Goal: Complete application form

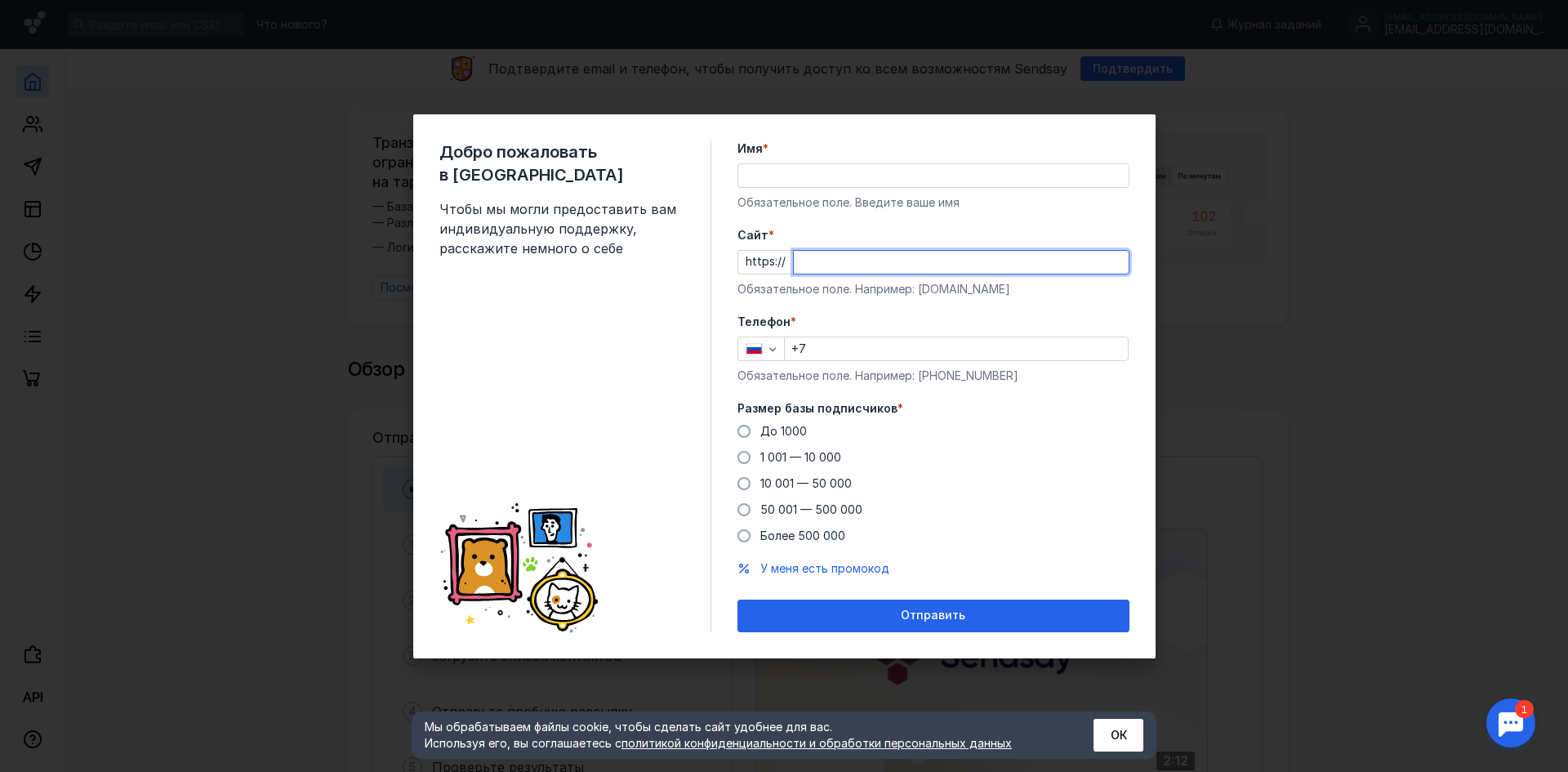
click at [873, 264] on input "Cайт *" at bounding box center [961, 262] width 335 height 23
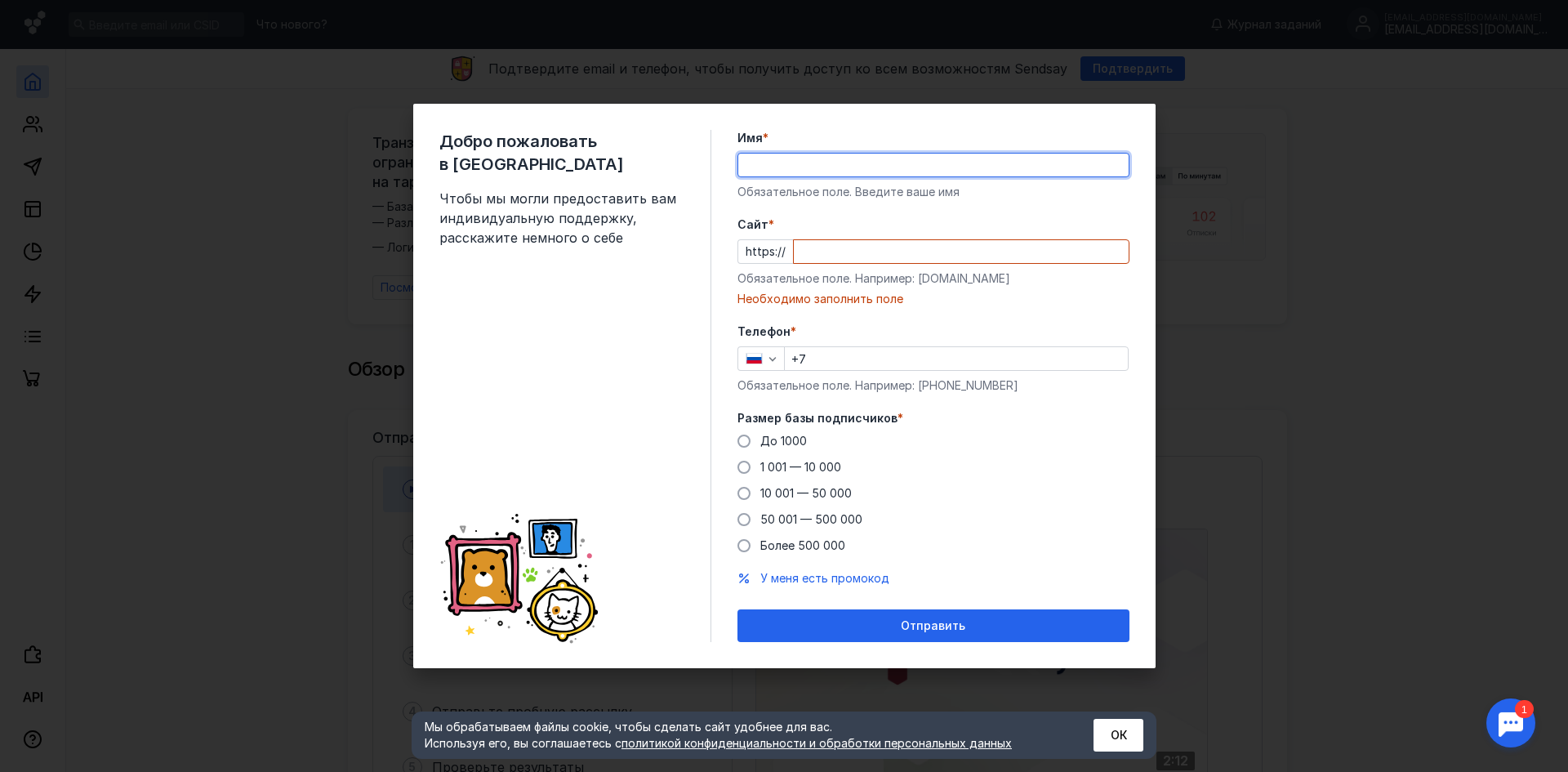
click at [840, 168] on input "Имя *" at bounding box center [933, 165] width 391 height 23
paste input "[PERSON_NAME]"
type input "[PERSON_NAME]"
click at [905, 254] on input "Cайт *" at bounding box center [961, 252] width 335 height 23
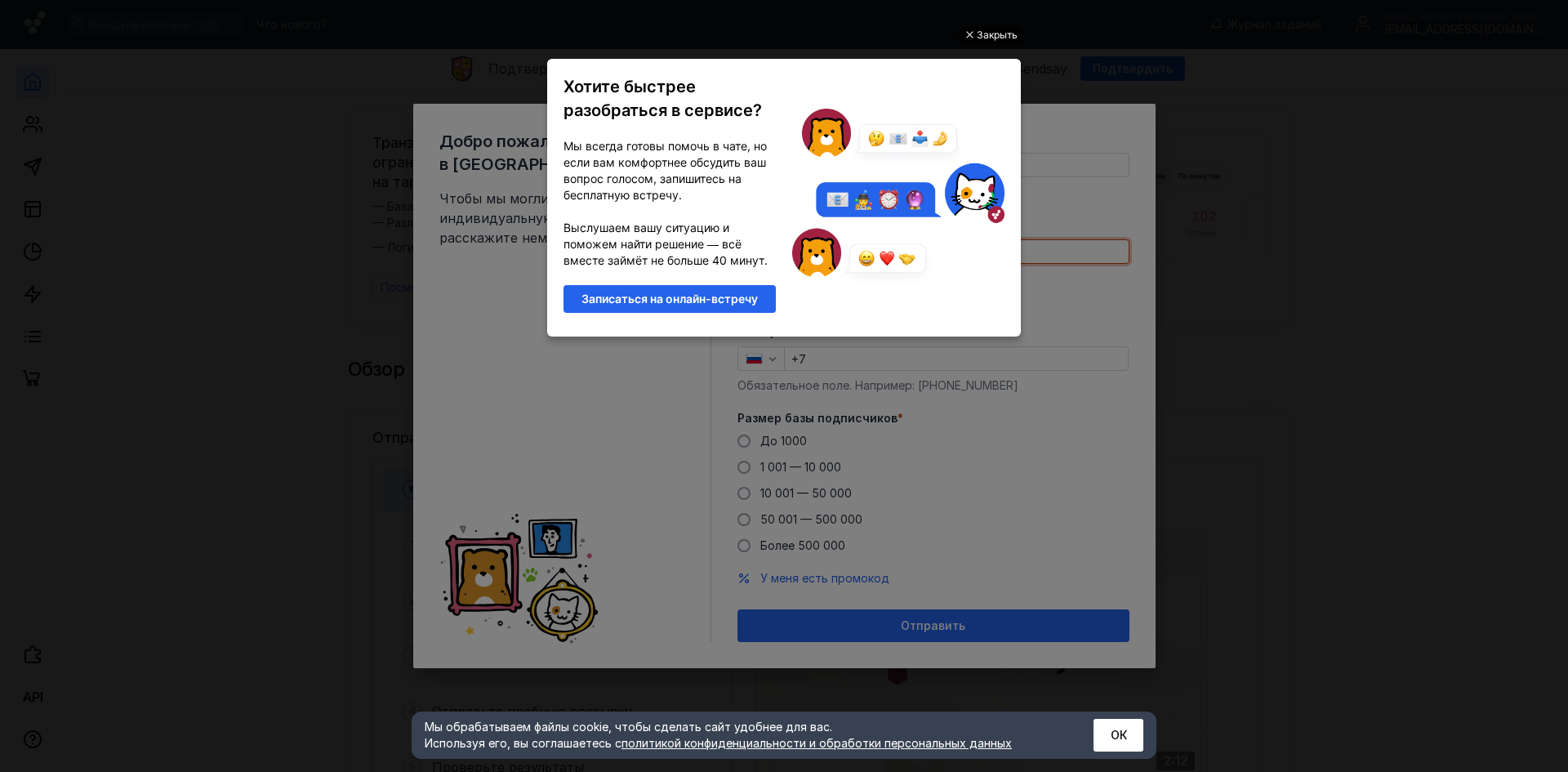
click at [1005, 31] on div "Закрыть" at bounding box center [997, 35] width 41 height 18
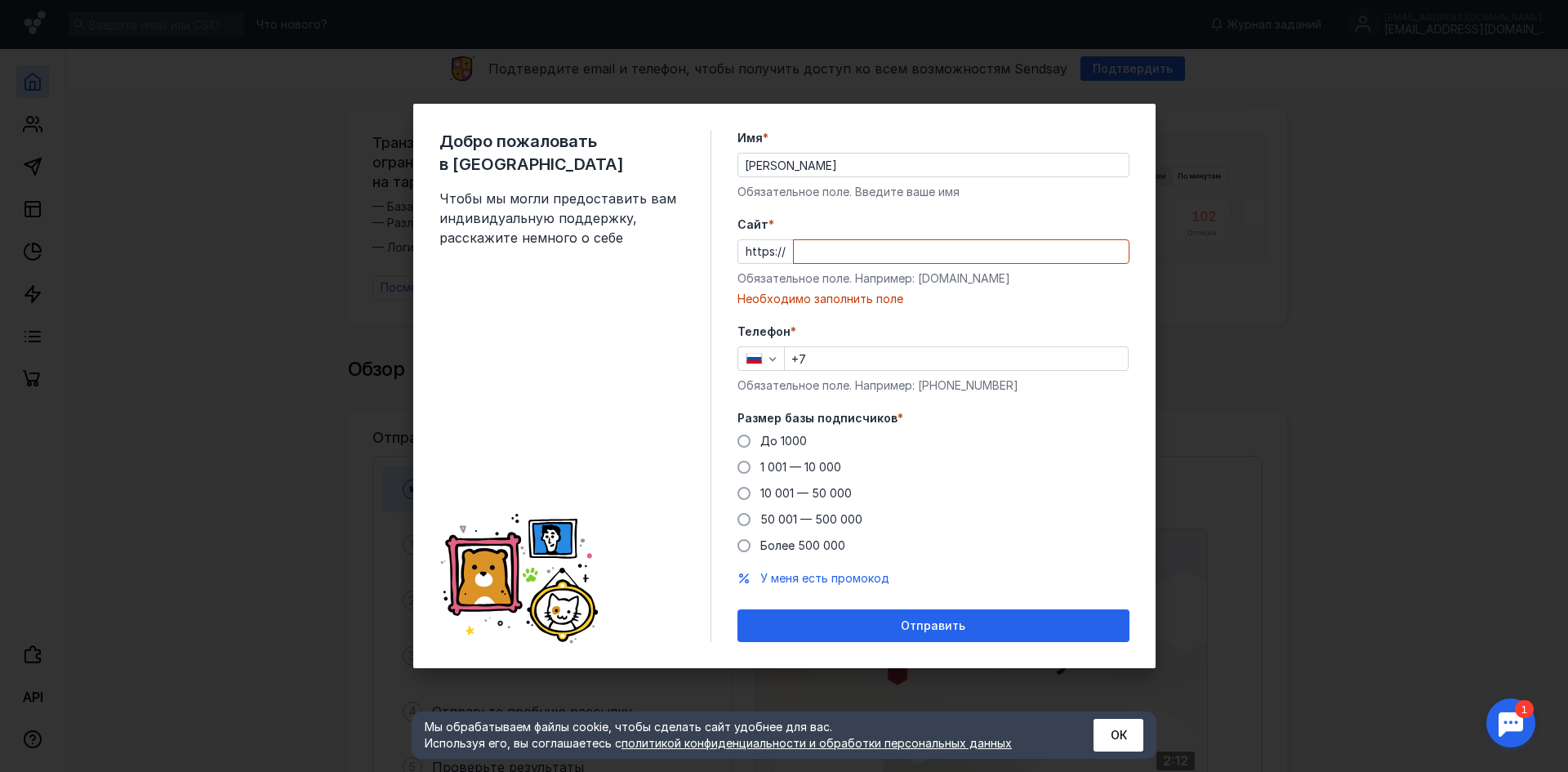
click at [903, 254] on input "Cайт *" at bounding box center [961, 252] width 335 height 23
paste input "[DOMAIN_NAME]"
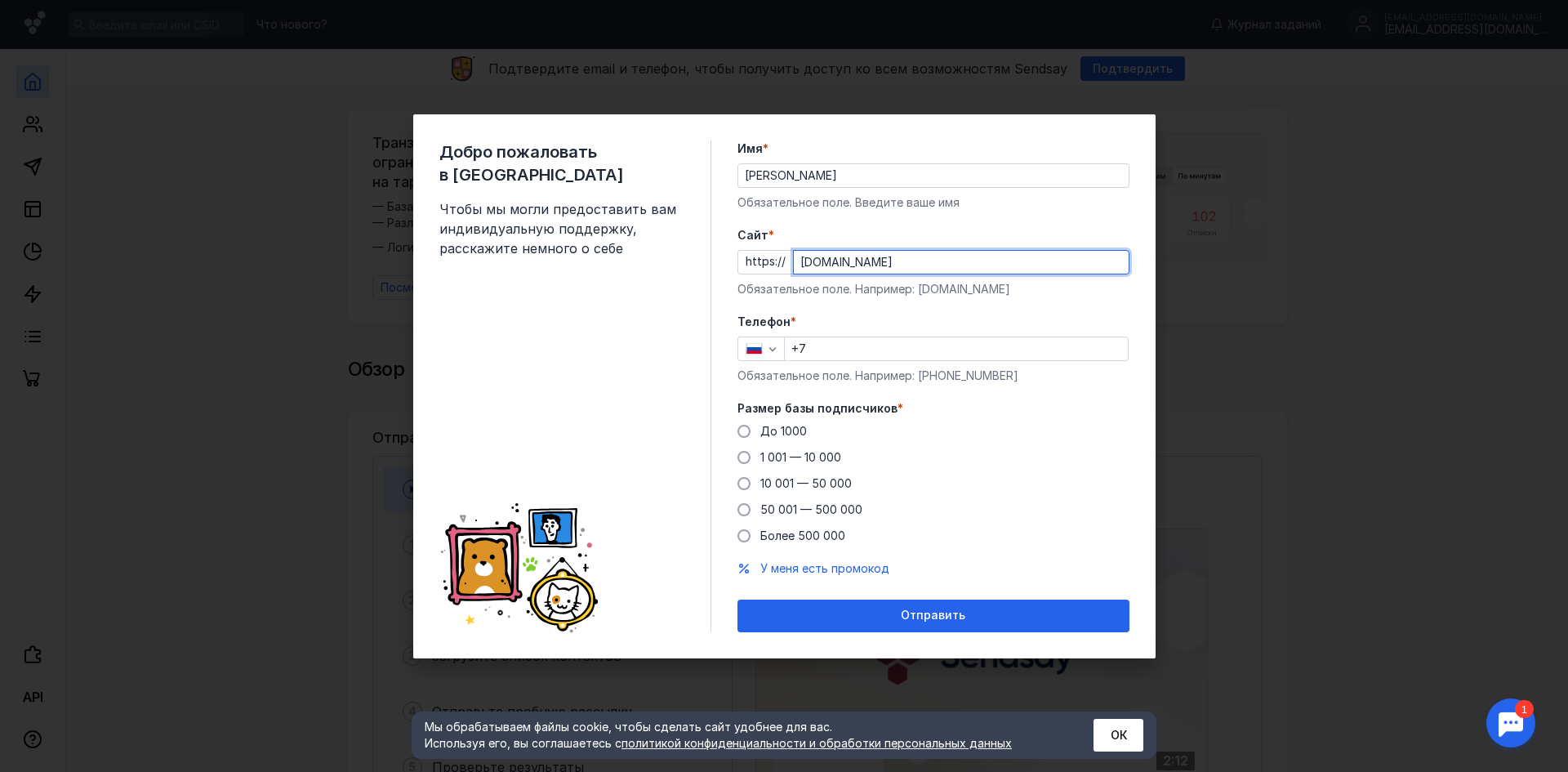
type input "[DOMAIN_NAME]"
click at [883, 344] on input "+7" at bounding box center [956, 349] width 343 height 23
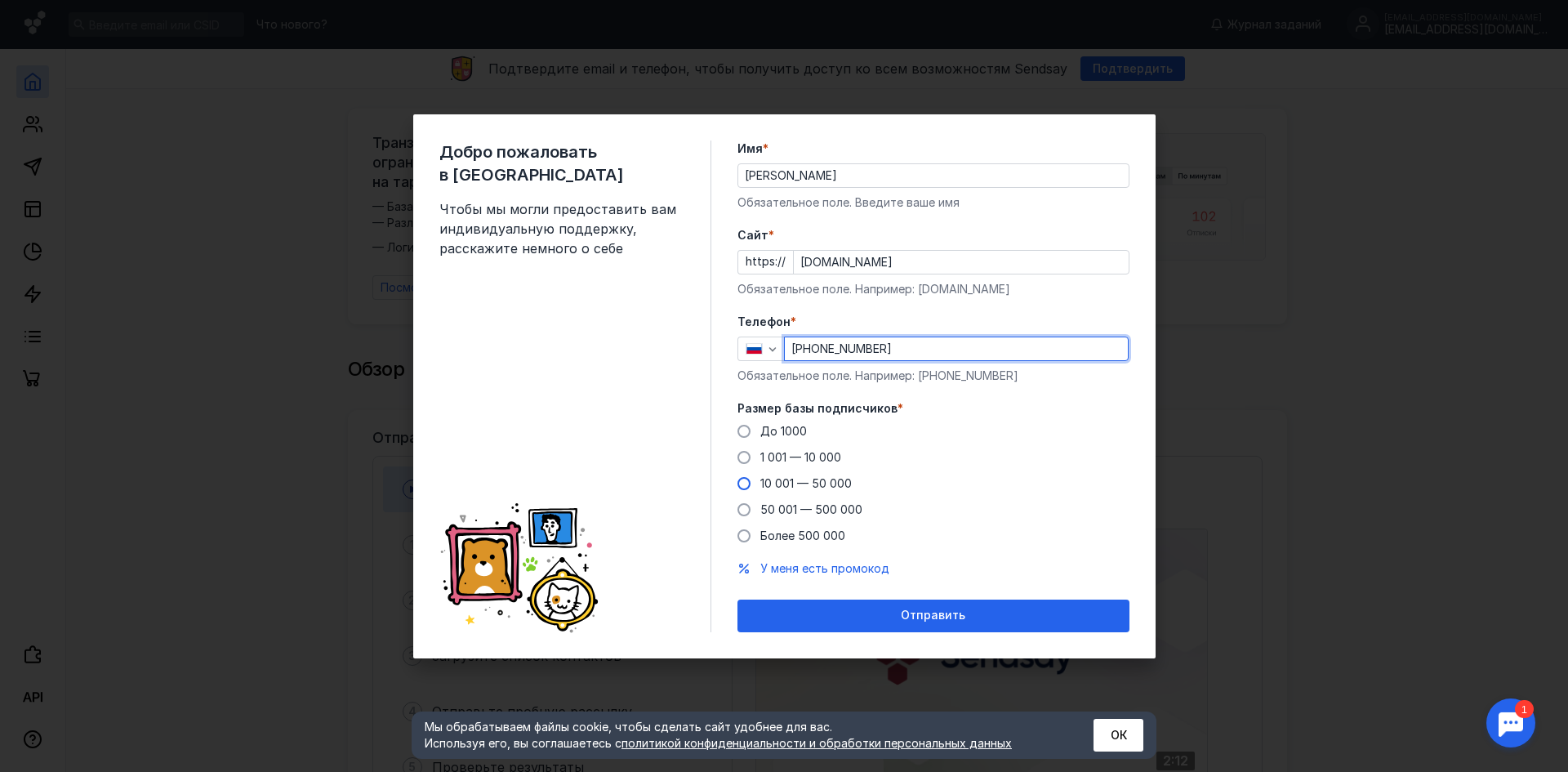
type input "[PHONE_NUMBER]"
click at [747, 489] on label "10 001 — 50 000" at bounding box center [794, 483] width 114 height 16
click at [0, 0] on input "10 001 — 50 000" at bounding box center [0, 0] width 0 height 0
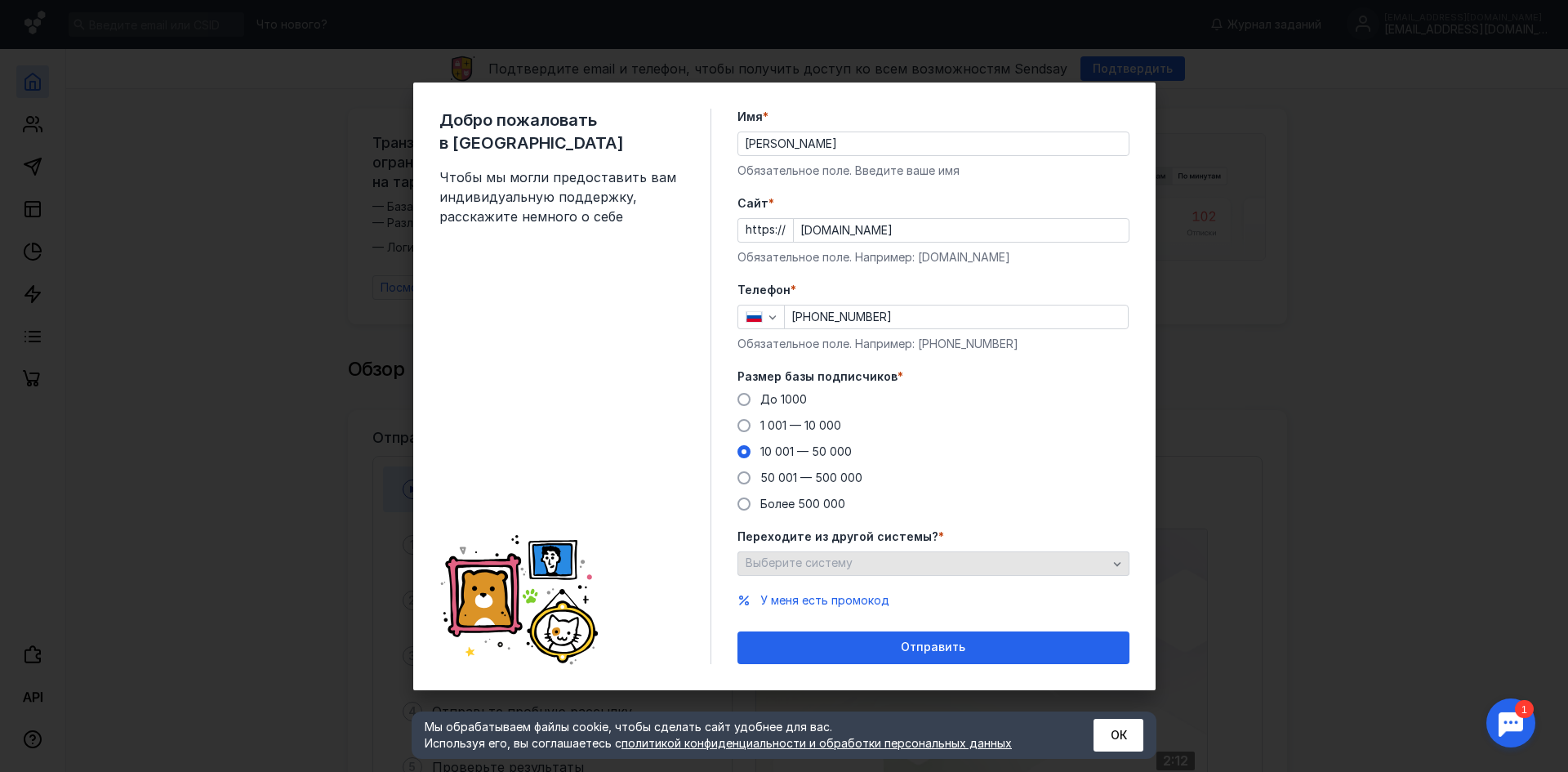
click at [918, 557] on div "Выберите систему" at bounding box center [926, 563] width 370 height 14
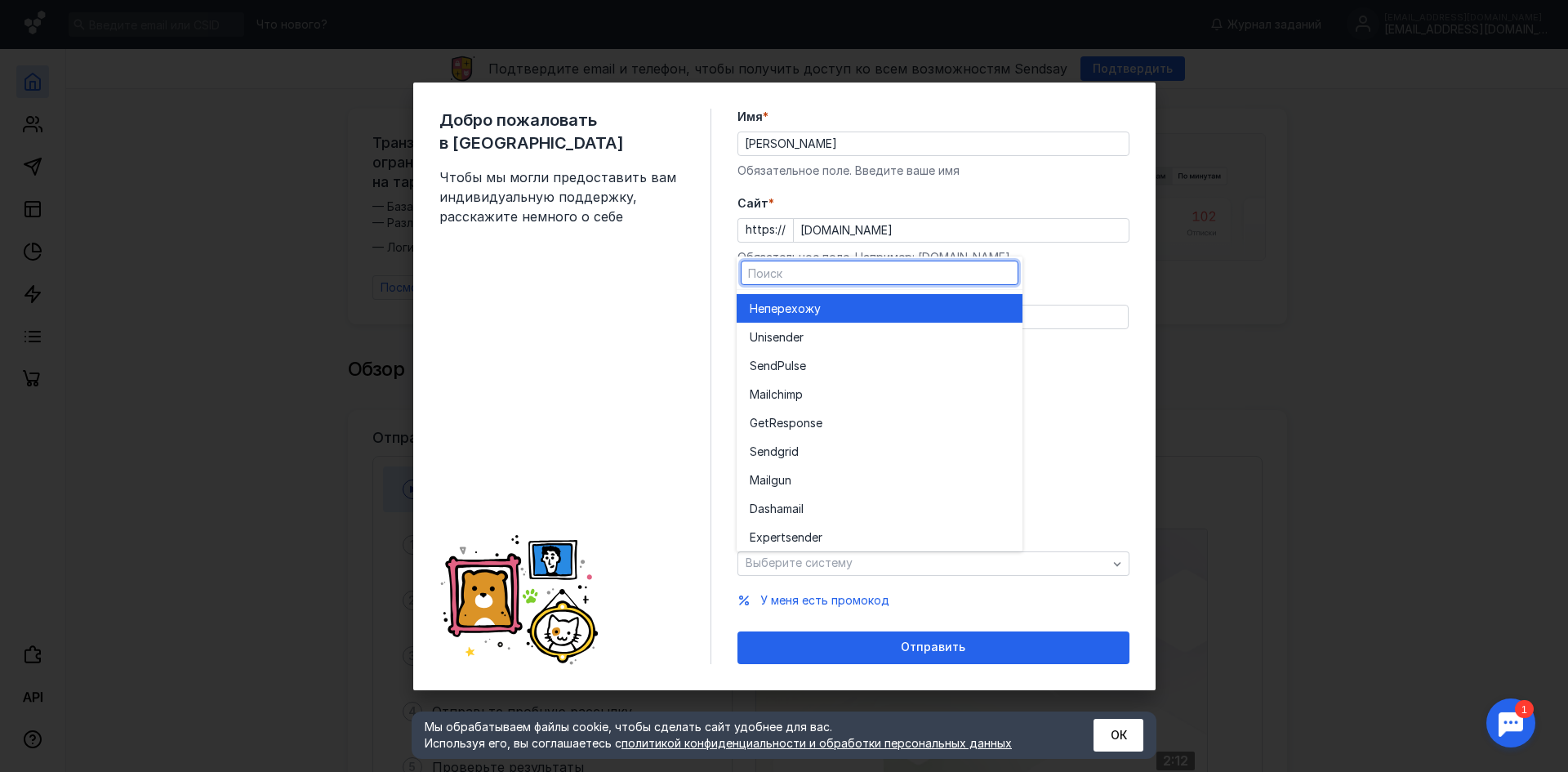
click at [913, 315] on div "Не перехожу" at bounding box center [880, 308] width 260 height 16
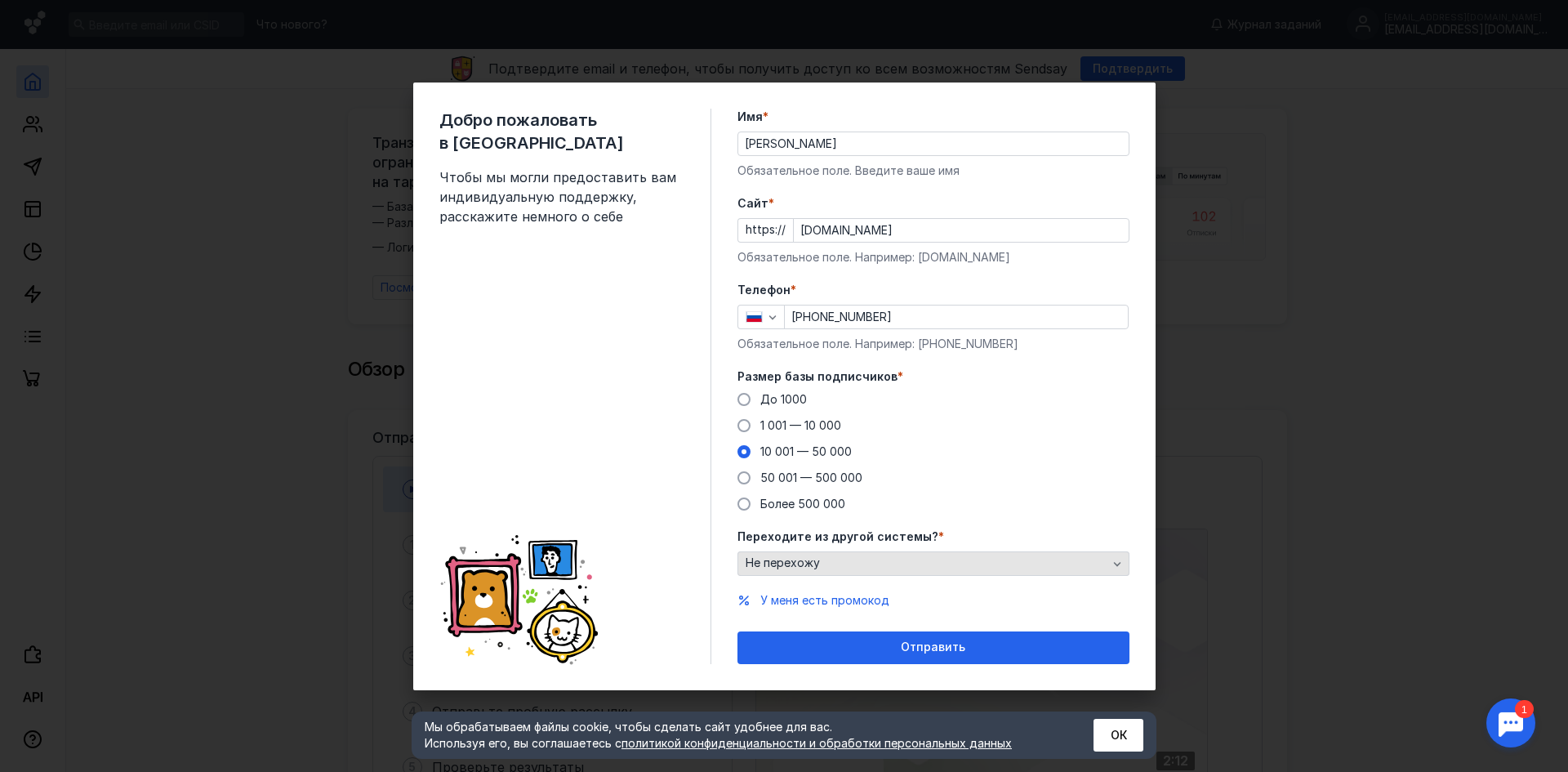
click at [961, 562] on div "Не перехожу" at bounding box center [926, 563] width 370 height 14
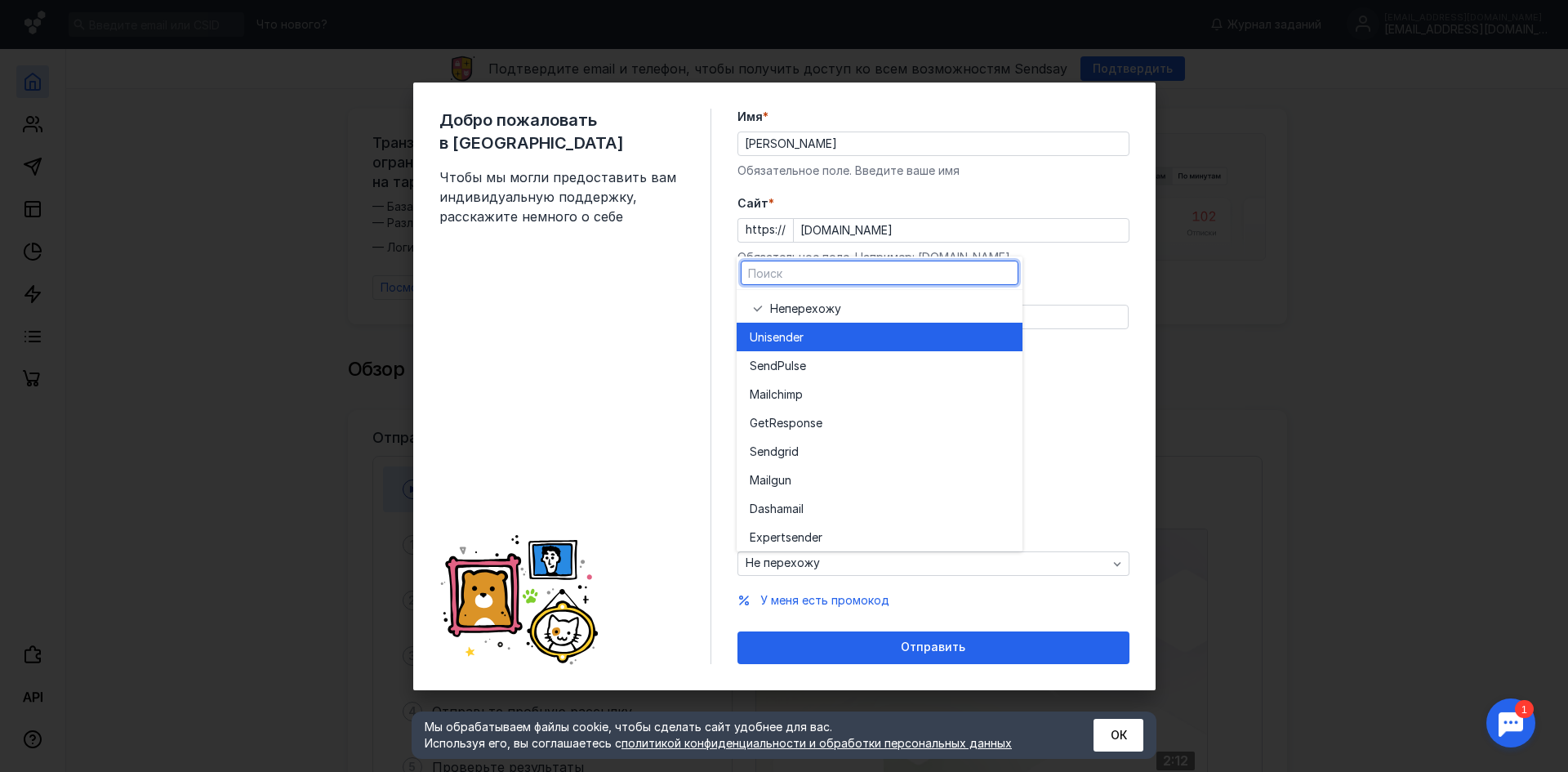
click at [857, 336] on div "Unisende r" at bounding box center [880, 337] width 260 height 16
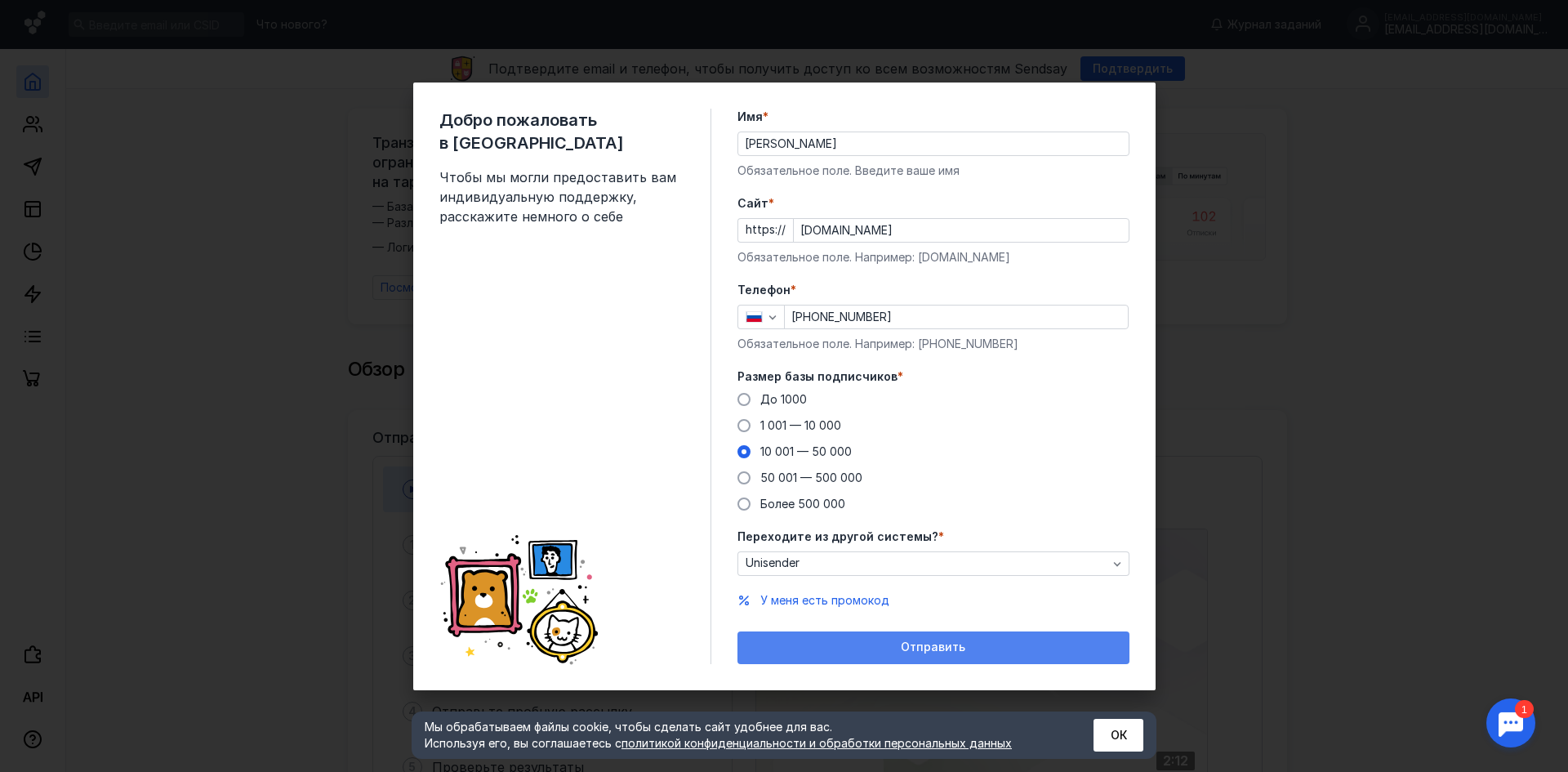
click at [905, 656] on div "Отправить" at bounding box center [933, 648] width 392 height 33
